Goal: Check status

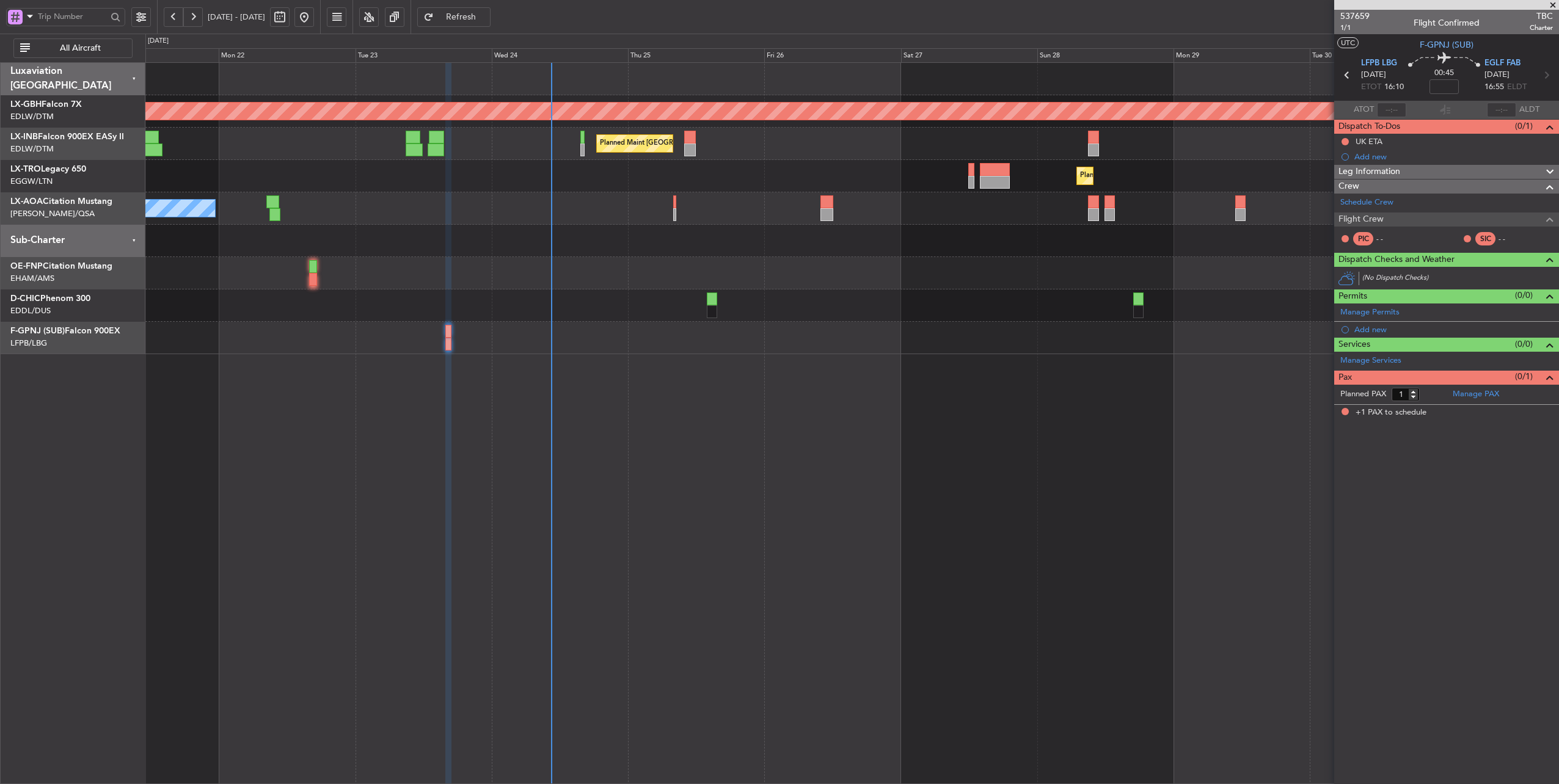
click at [601, 181] on div "Planned Maint [GEOGRAPHIC_DATA] ([GEOGRAPHIC_DATA])" at bounding box center [853, 176] width 1414 height 32
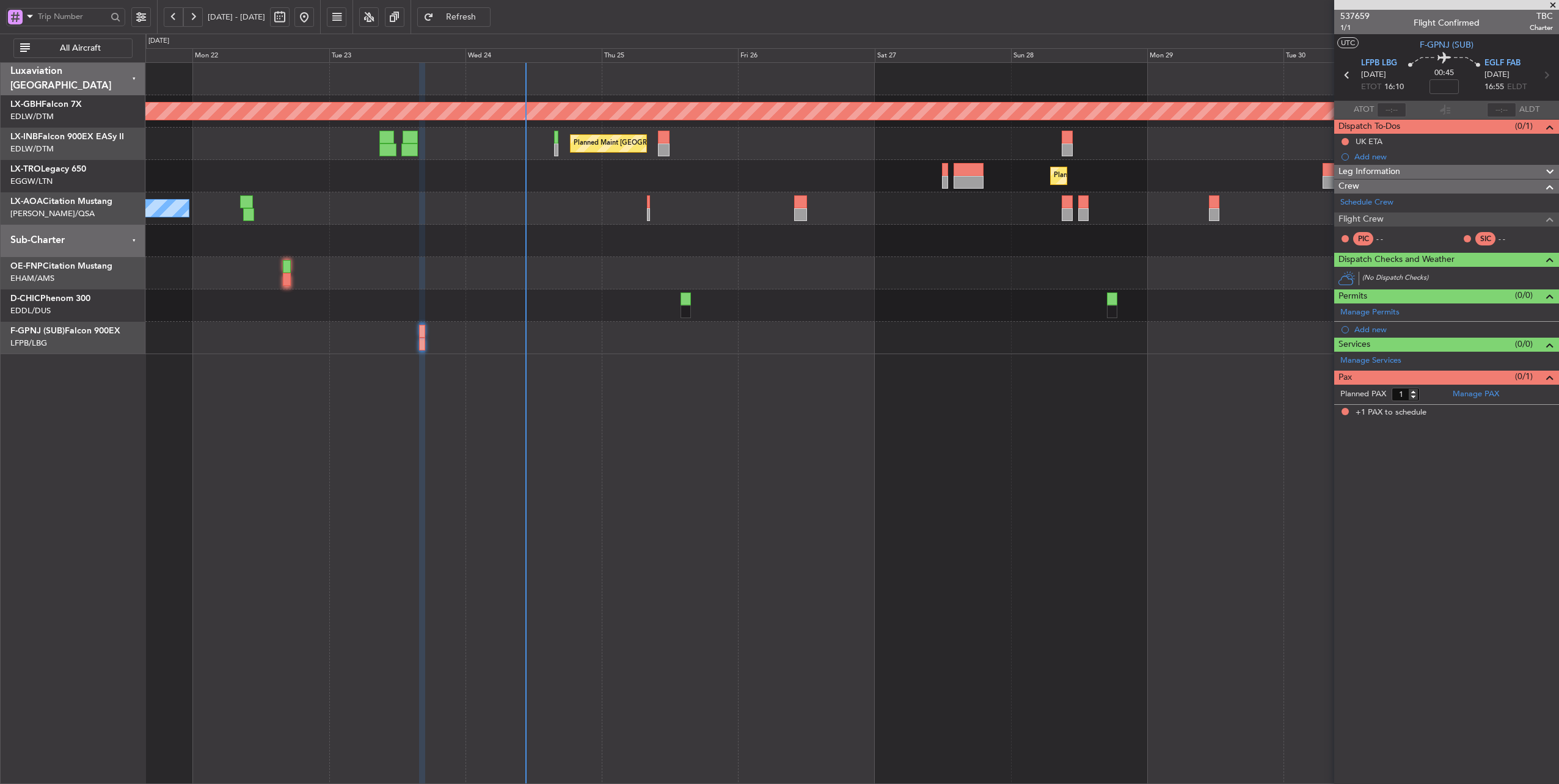
click at [572, 180] on div "Planned Maint [GEOGRAPHIC_DATA] ([GEOGRAPHIC_DATA])" at bounding box center [853, 176] width 1414 height 32
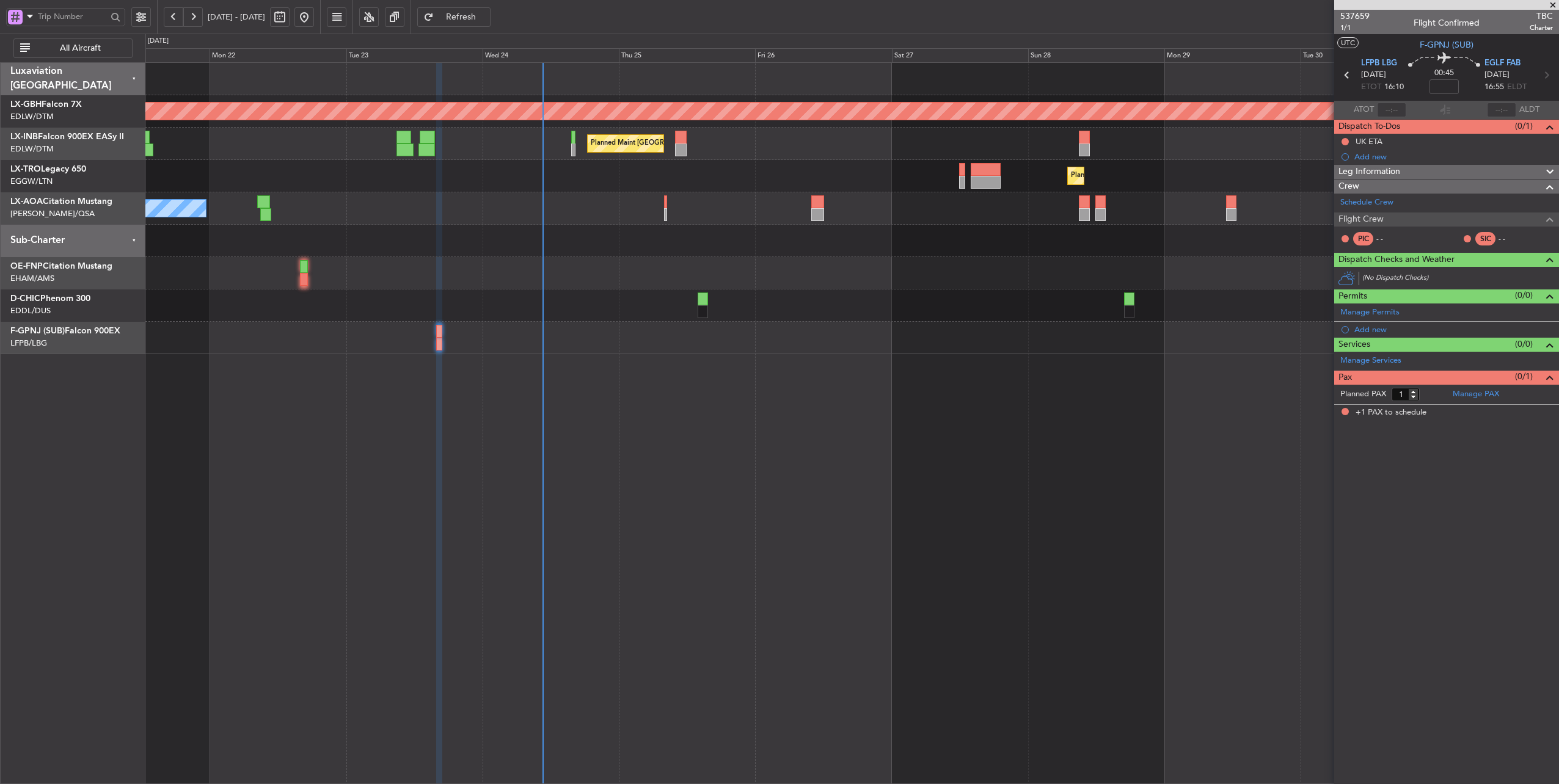
click at [600, 181] on div "Planned Maint [GEOGRAPHIC_DATA] ([GEOGRAPHIC_DATA])" at bounding box center [853, 176] width 1414 height 32
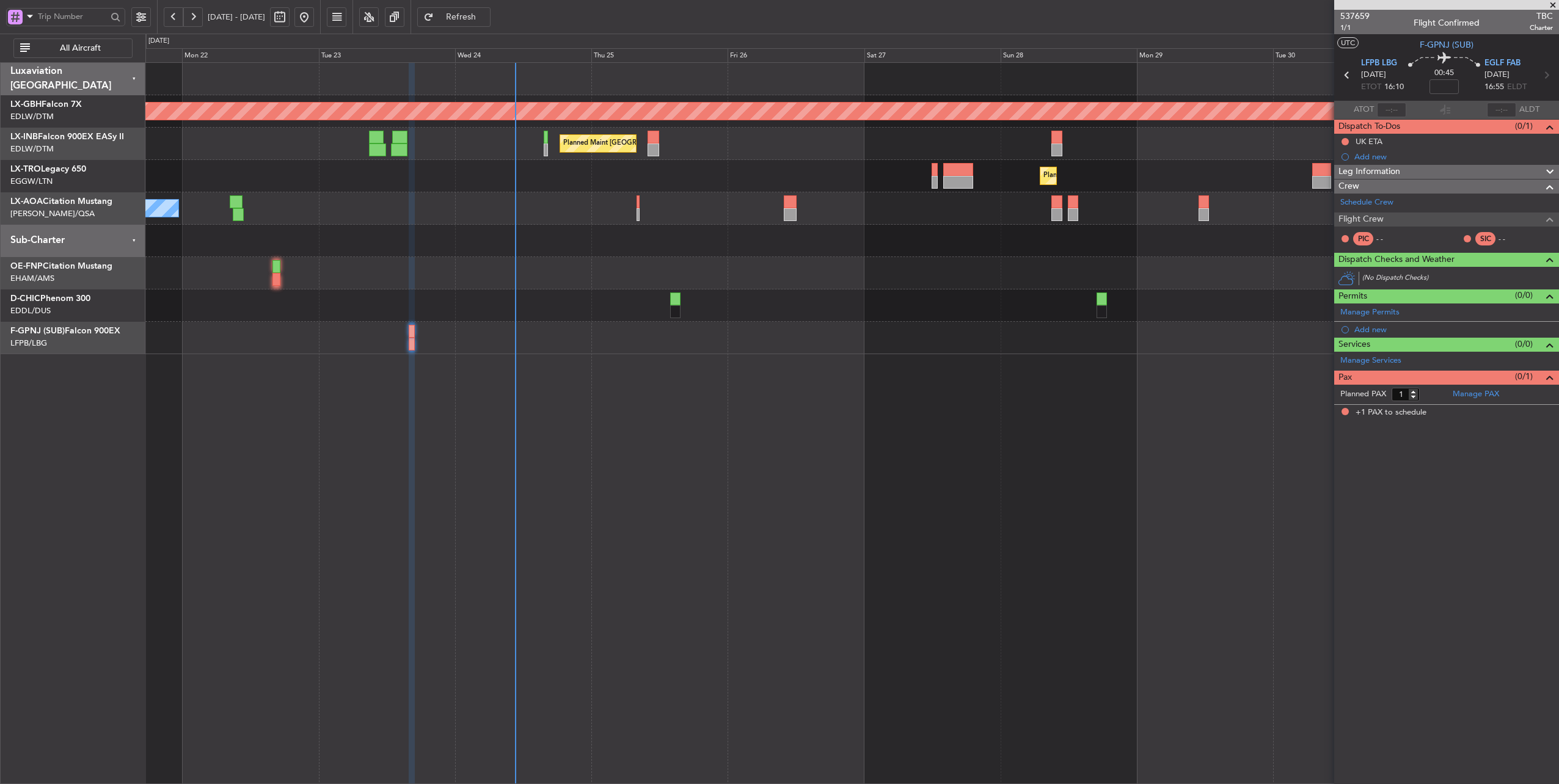
click at [661, 173] on div "Planned Maint [GEOGRAPHIC_DATA] ([GEOGRAPHIC_DATA])" at bounding box center [853, 176] width 1414 height 32
click at [662, 176] on div "Planned Maint [GEOGRAPHIC_DATA] ([GEOGRAPHIC_DATA])" at bounding box center [853, 176] width 1414 height 32
click at [663, 173] on div "Planned Maint [GEOGRAPHIC_DATA] ([GEOGRAPHIC_DATA])" at bounding box center [853, 176] width 1414 height 32
click at [486, 15] on span "Refresh" at bounding box center [461, 17] width 50 height 9
click at [1042, 262] on div at bounding box center [853, 273] width 1414 height 32
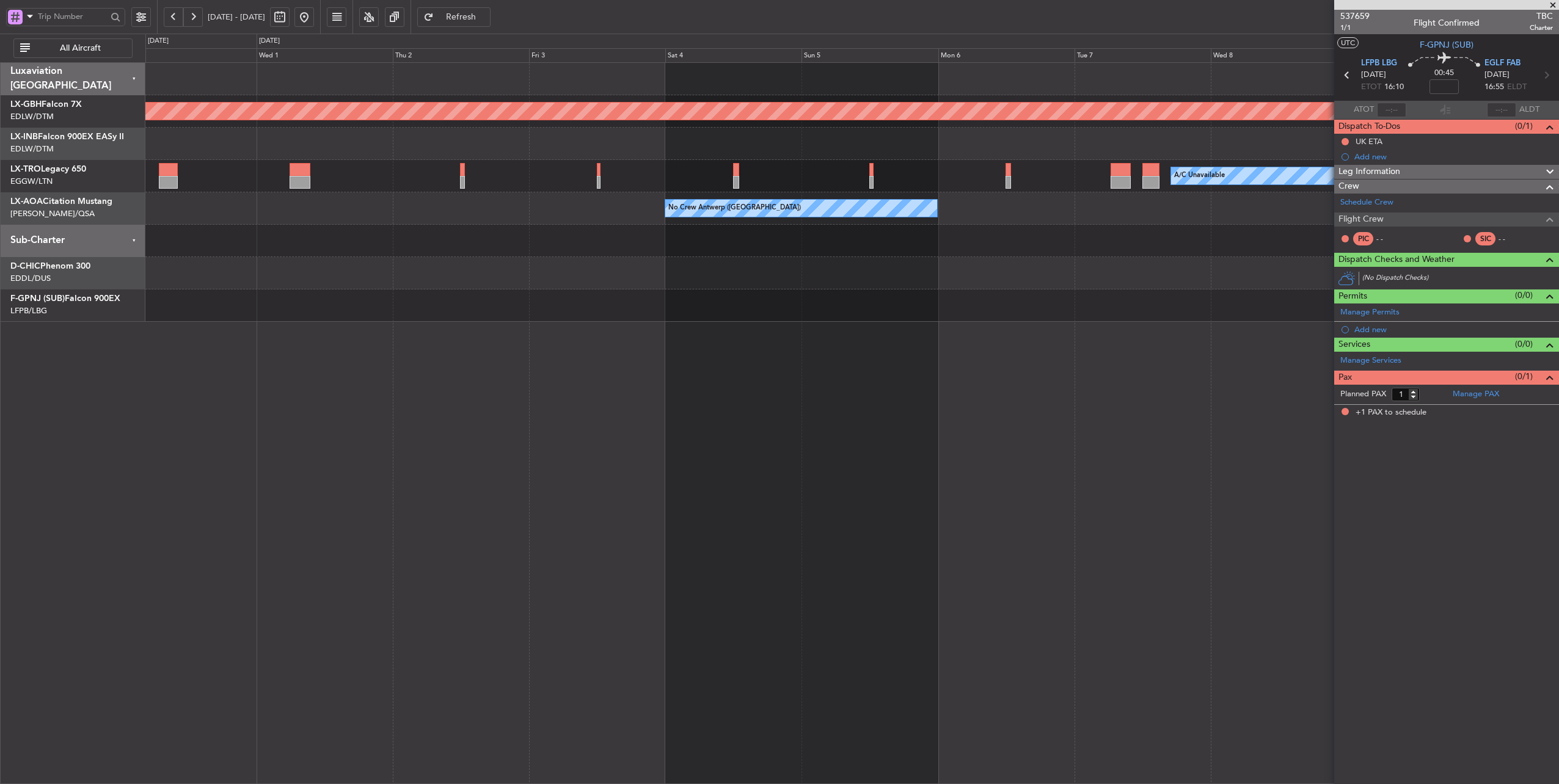
click at [87, 220] on div "Planned Maint Nurnberg A/C Unavailable Planned Maint [GEOGRAPHIC_DATA] ([GEOGRA…" at bounding box center [780, 409] width 1559 height 750
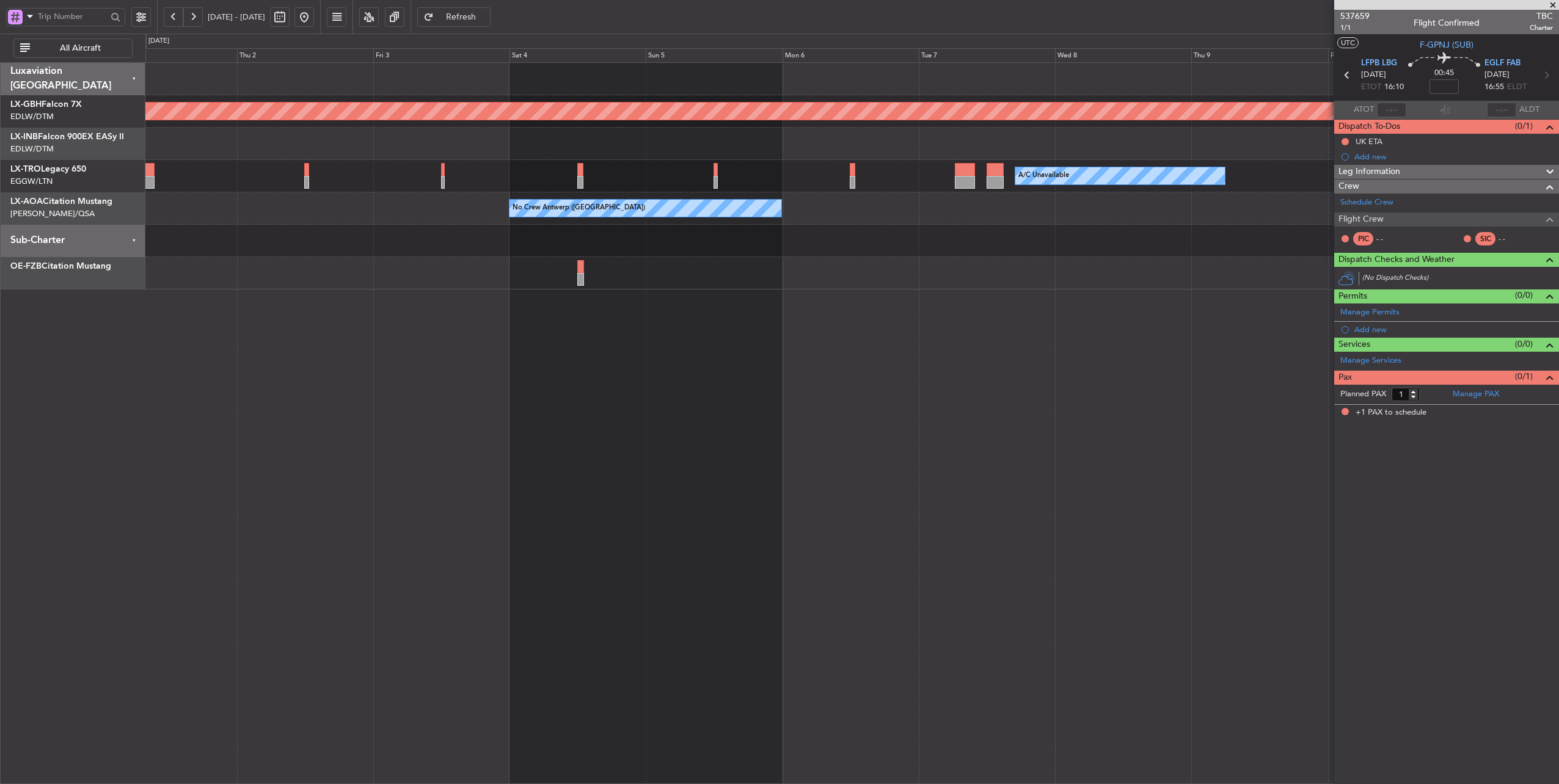
click at [463, 212] on div "No Crew Antwerp ([GEOGRAPHIC_DATA]) No Crew [GEOGRAPHIC_DATA] ([GEOGRAPHIC_DATA…" at bounding box center [853, 209] width 1414 height 32
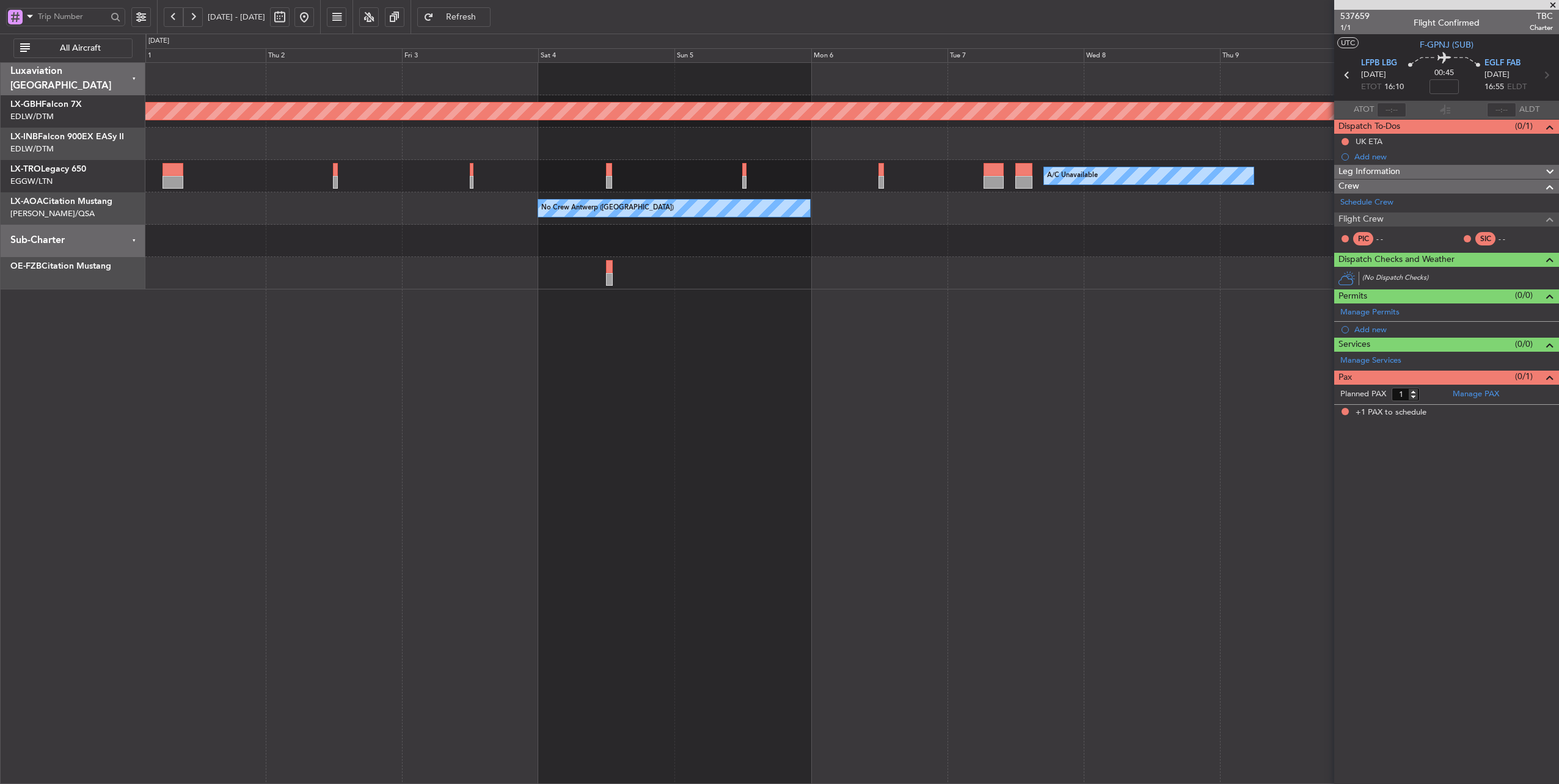
click at [484, 18] on span "Refresh" at bounding box center [461, 17] width 50 height 9
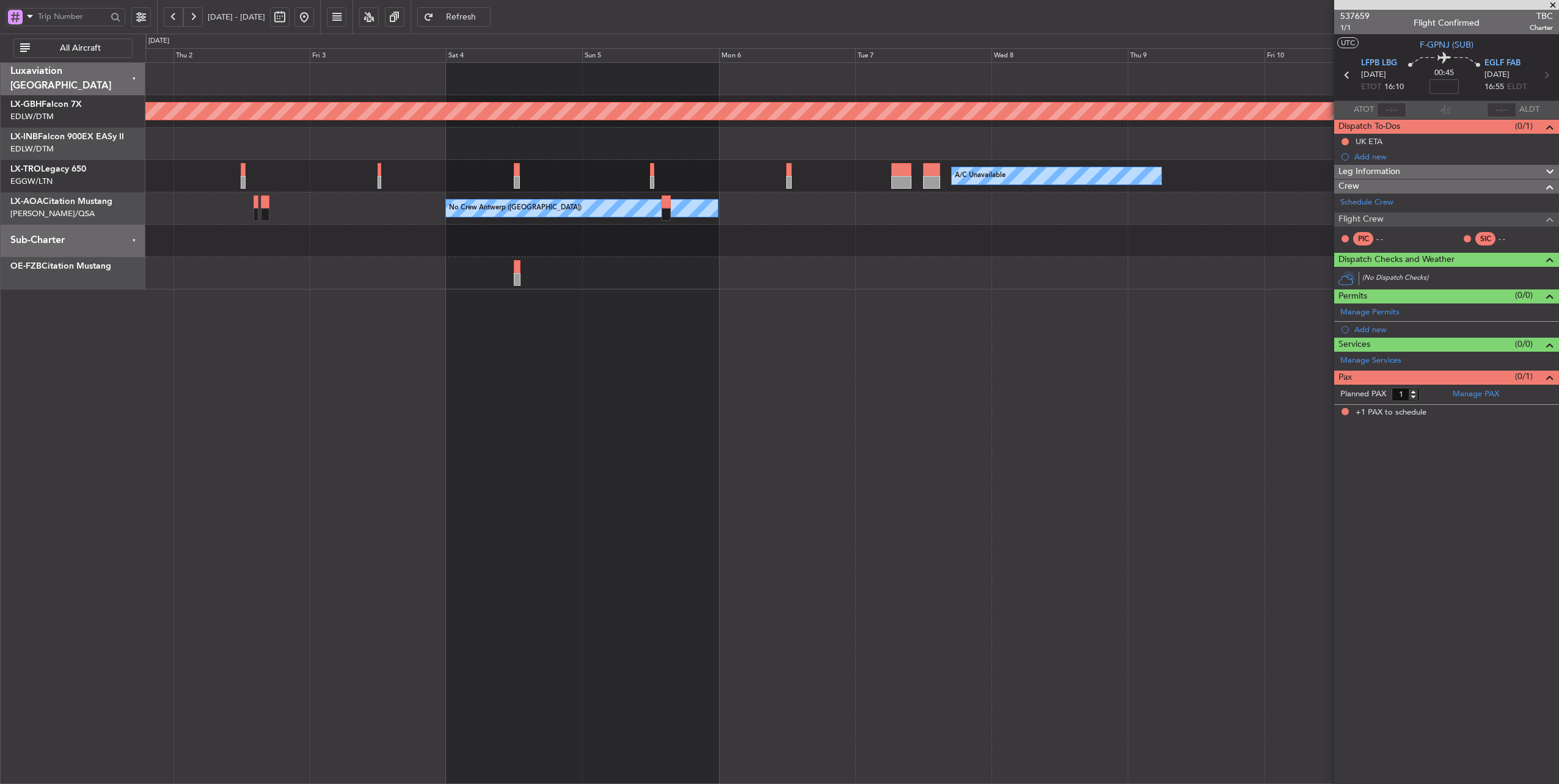
click at [771, 217] on div "No Crew Antwerp ([GEOGRAPHIC_DATA]) No Crew [GEOGRAPHIC_DATA] ([GEOGRAPHIC_DATA…" at bounding box center [853, 209] width 1414 height 32
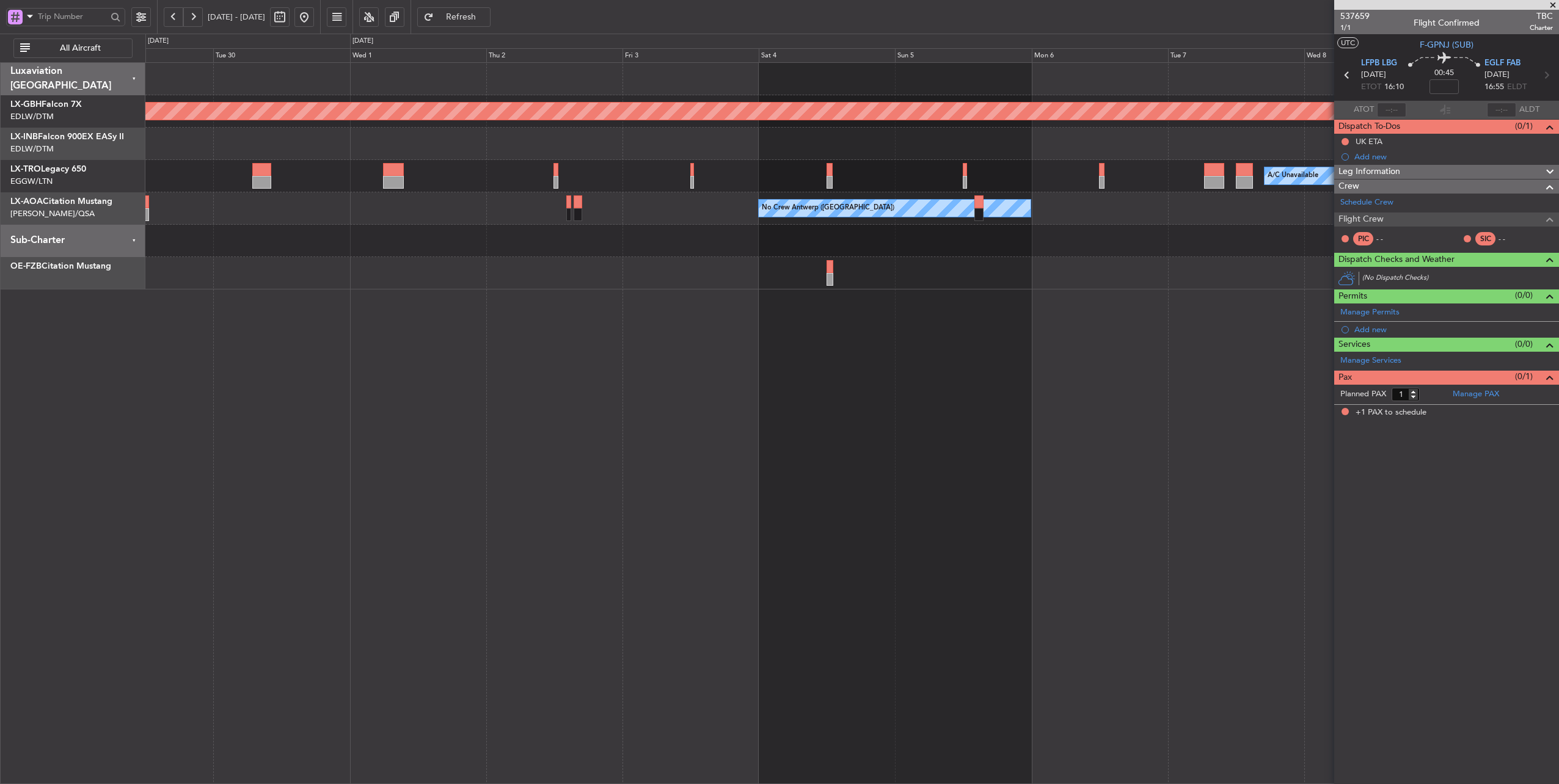
click at [772, 216] on div "No Crew Antwerp ([GEOGRAPHIC_DATA]) No Crew [GEOGRAPHIC_DATA] ([GEOGRAPHIC_DATA…" at bounding box center [853, 209] width 1414 height 32
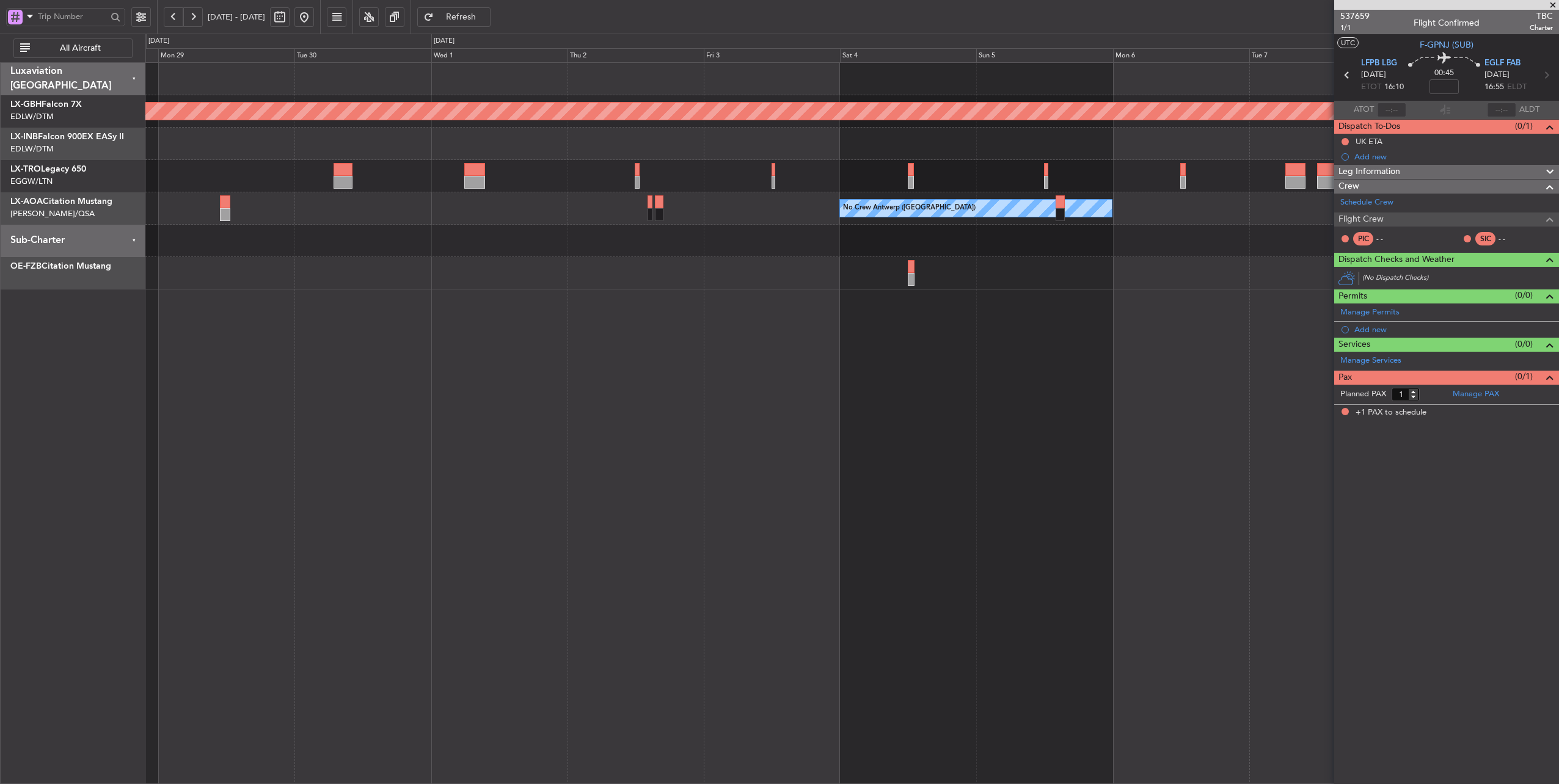
click at [314, 19] on button at bounding box center [304, 17] width 19 height 19
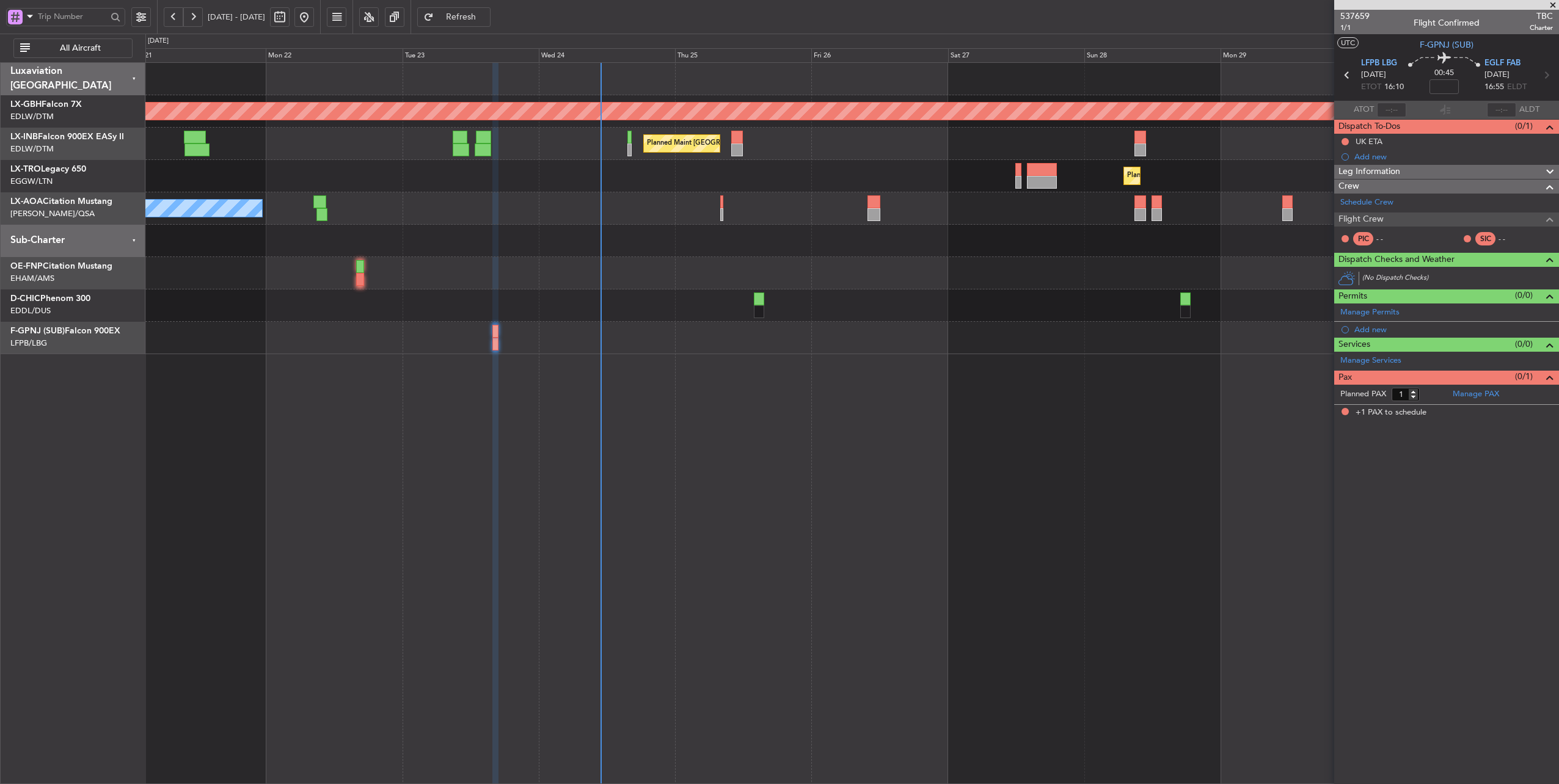
click at [745, 237] on div at bounding box center [853, 241] width 1414 height 32
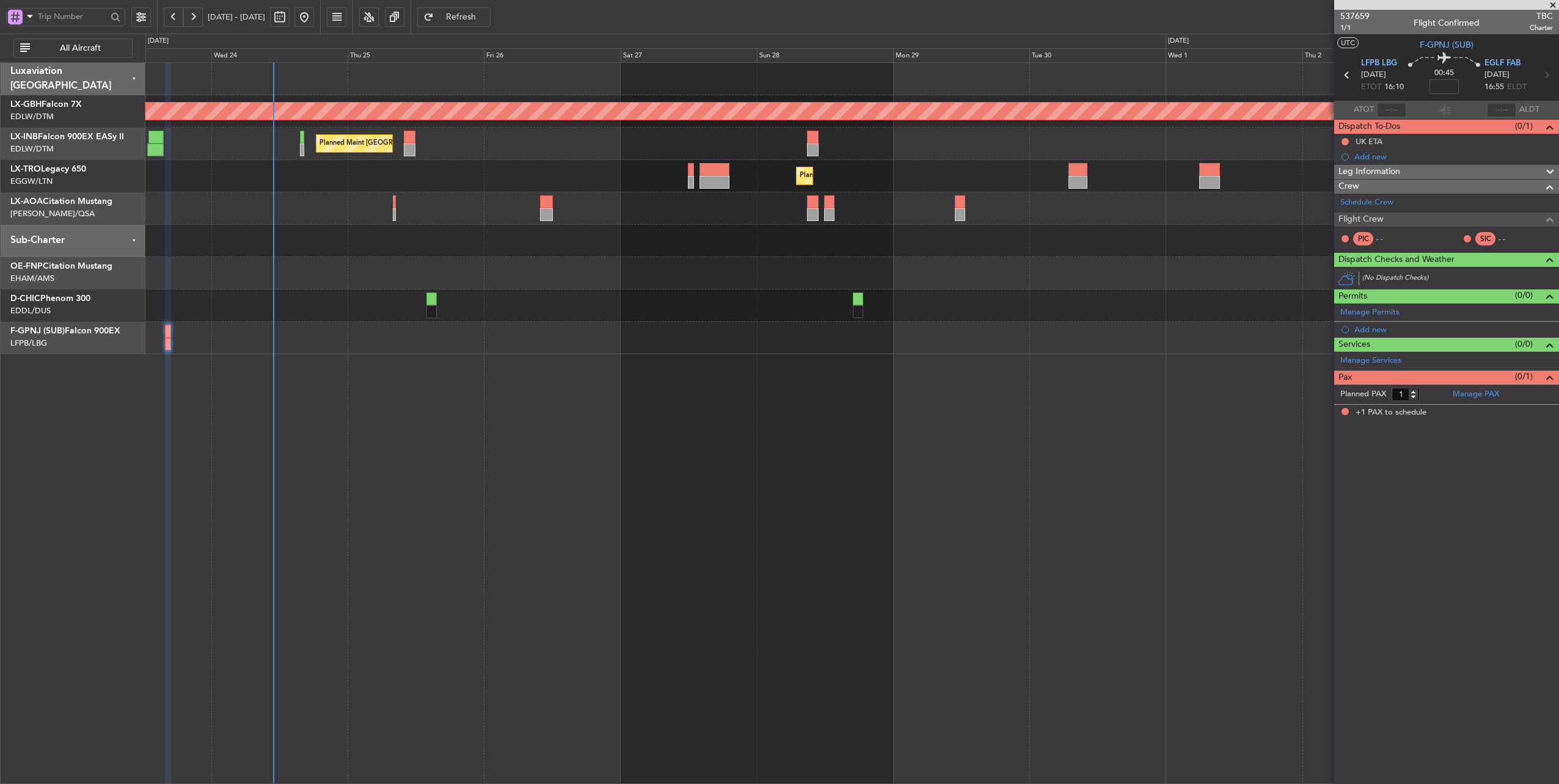
click at [266, 197] on div "No Crew Antwerp ([GEOGRAPHIC_DATA]) No [GEOGRAPHIC_DATA] ([GEOGRAPHIC_DATA])" at bounding box center [853, 209] width 1414 height 32
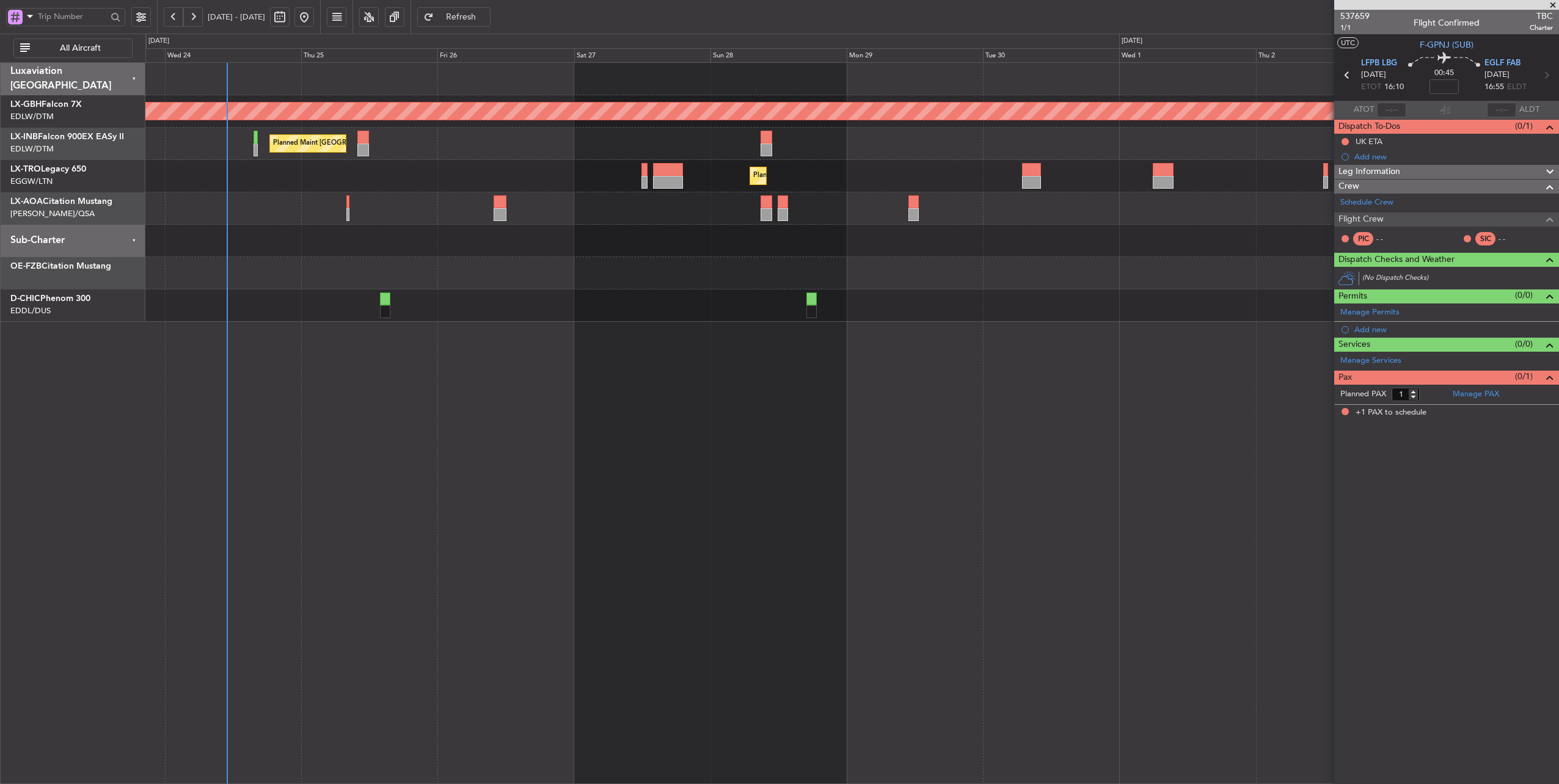
click at [875, 172] on div "Planned Maint [GEOGRAPHIC_DATA] ([GEOGRAPHIC_DATA])" at bounding box center [853, 176] width 1414 height 32
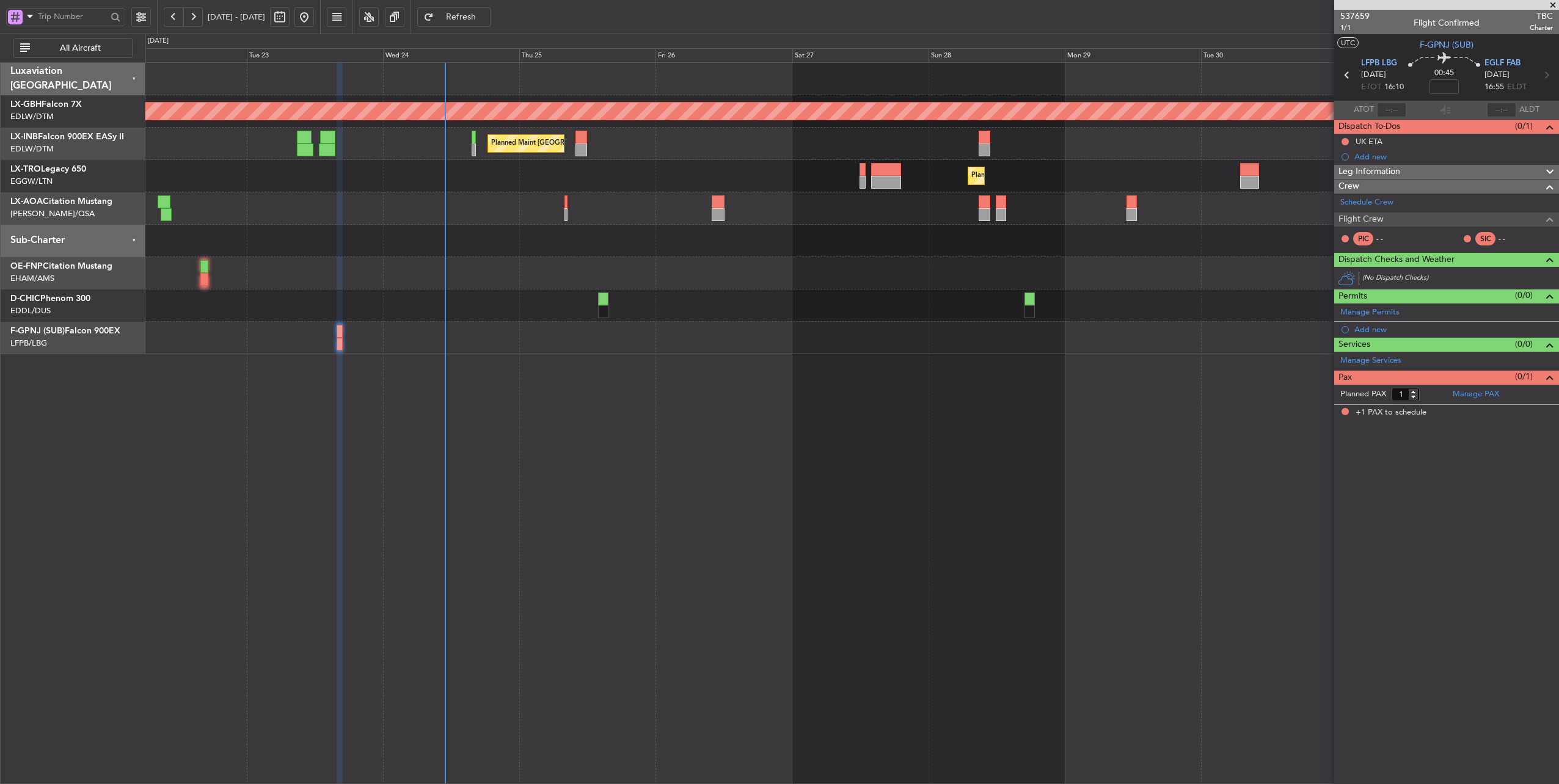
click at [637, 207] on div "Planned Maint Nurnberg Planned Maint [GEOGRAPHIC_DATA] ([GEOGRAPHIC_DATA]) Plan…" at bounding box center [853, 209] width 1414 height 291
